Goal: Use online tool/utility: Utilize a website feature to perform a specific function

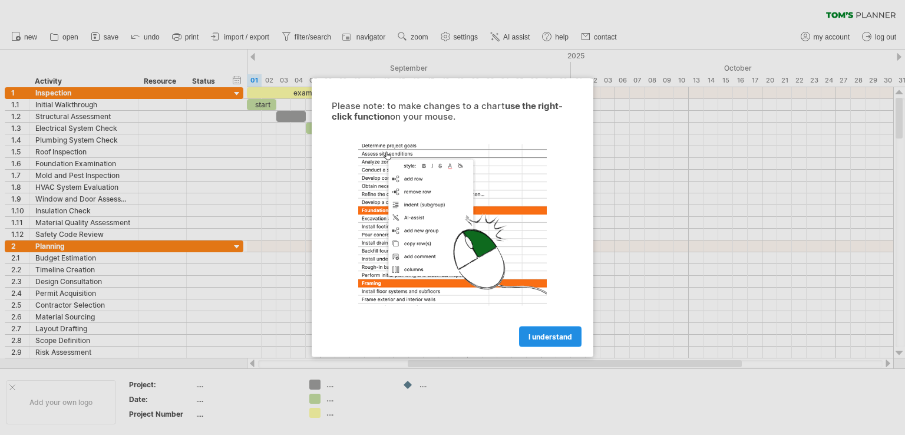
click at [572, 333] on link "I understand" at bounding box center [550, 336] width 62 height 21
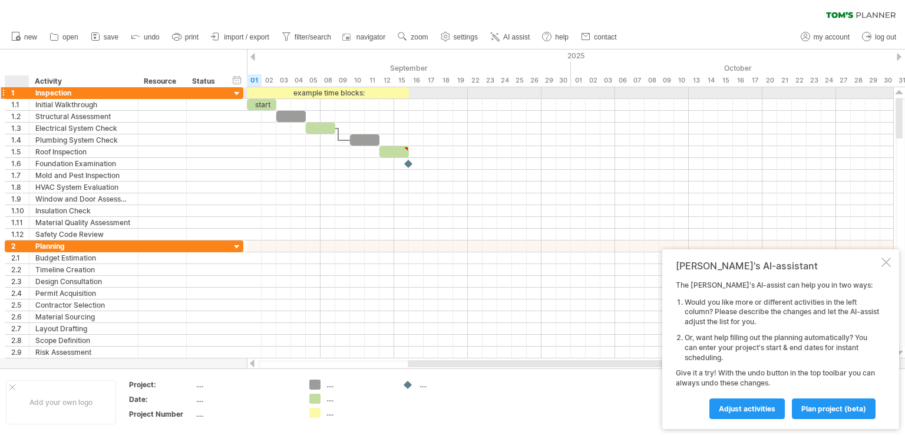
click at [27, 92] on div at bounding box center [28, 93] width 6 height 12
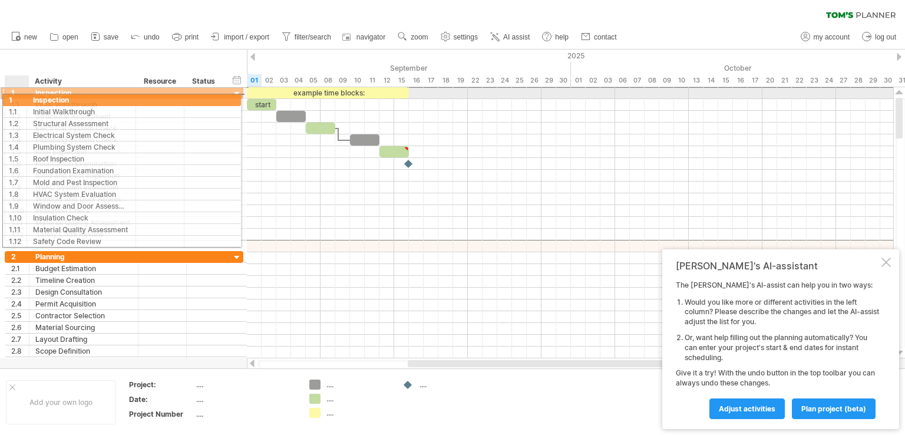
click at [19, 98] on div "1" at bounding box center [20, 92] width 18 height 11
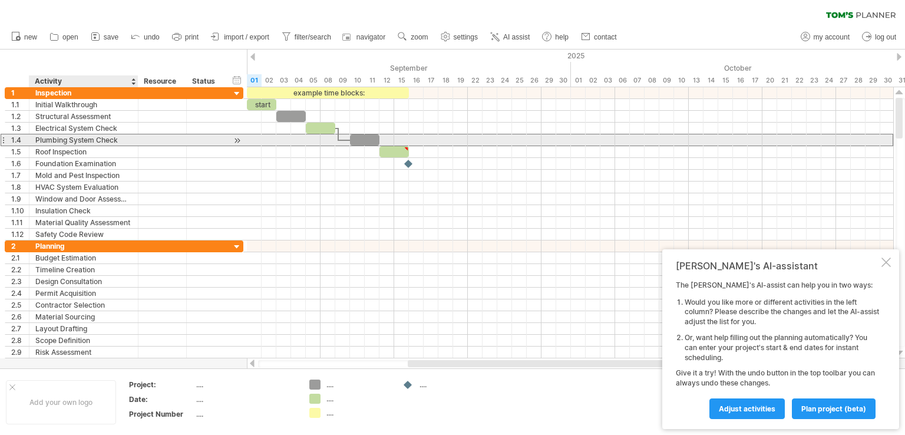
click at [117, 144] on div "Plumbing System Check" at bounding box center [83, 139] width 97 height 11
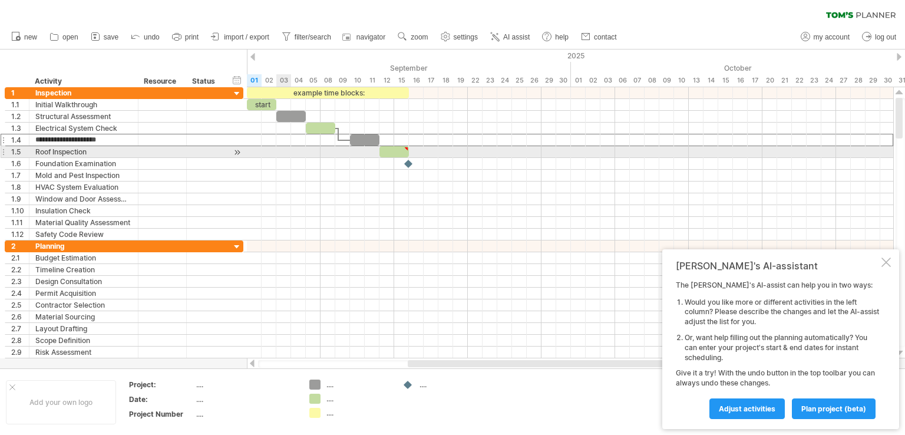
click at [346, 149] on div at bounding box center [570, 152] width 646 height 12
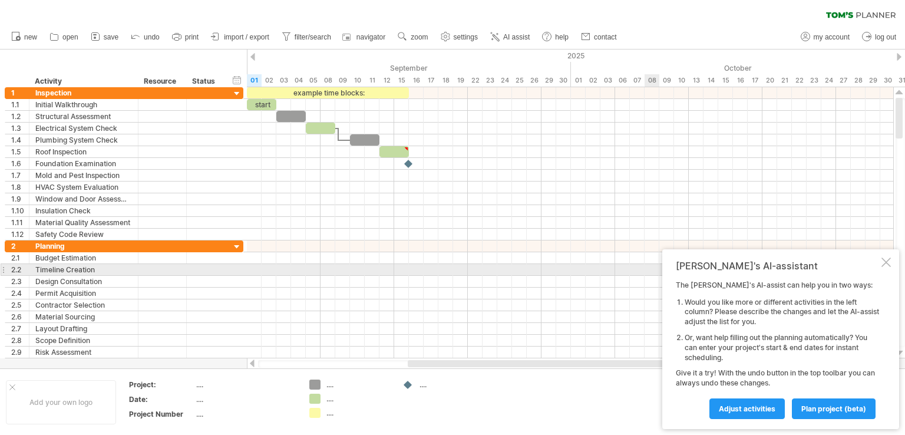
click at [883, 264] on div at bounding box center [885, 261] width 9 height 9
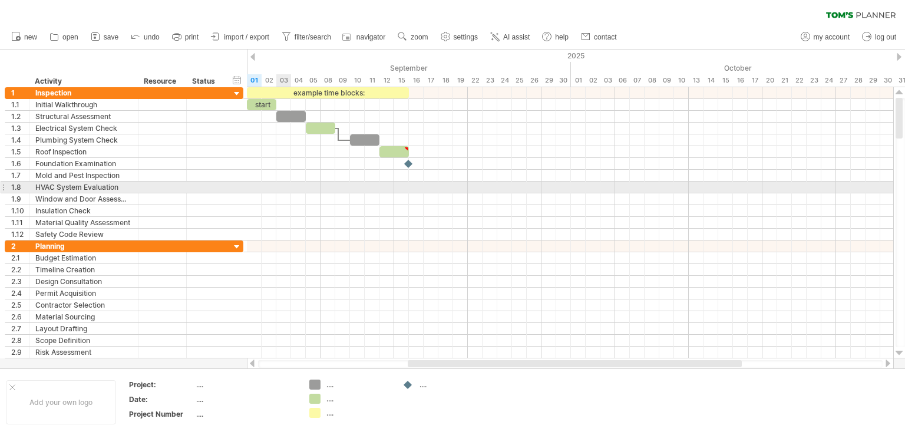
click at [280, 190] on div at bounding box center [570, 187] width 646 height 12
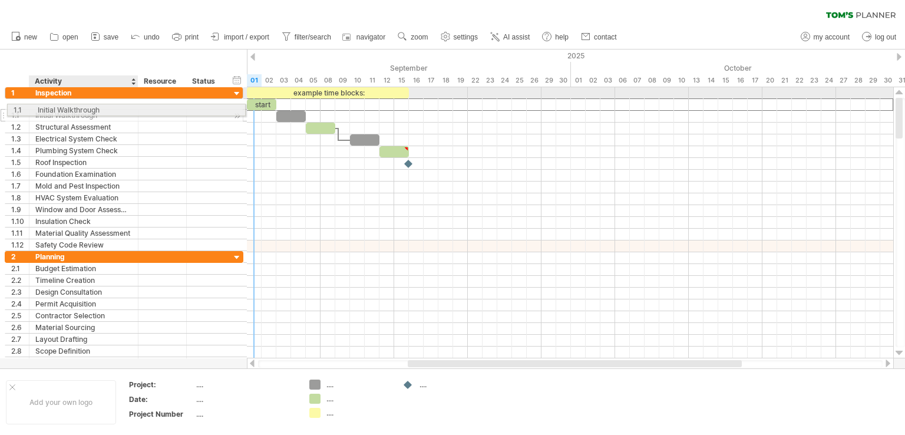
drag, startPoint x: 64, startPoint y: 101, endPoint x: 62, endPoint y: 109, distance: 7.9
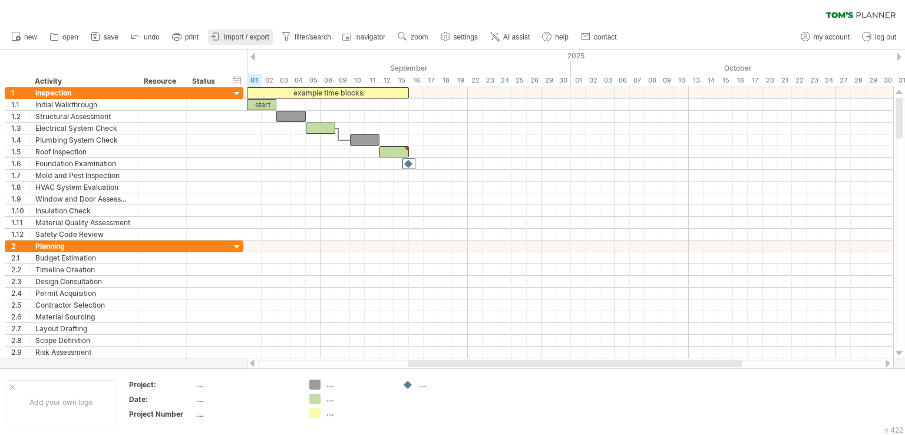
click at [242, 38] on span "import / export" at bounding box center [246, 37] width 45 height 8
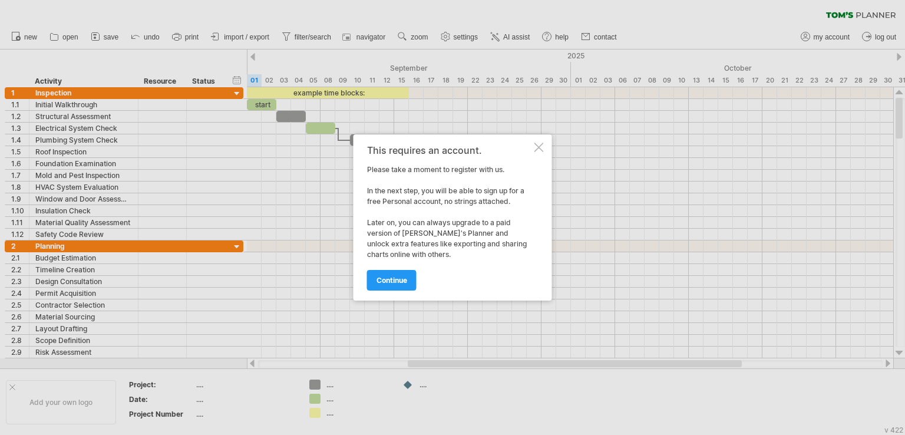
click at [541, 143] on div at bounding box center [538, 147] width 9 height 9
